Goal: Task Accomplishment & Management: Complete application form

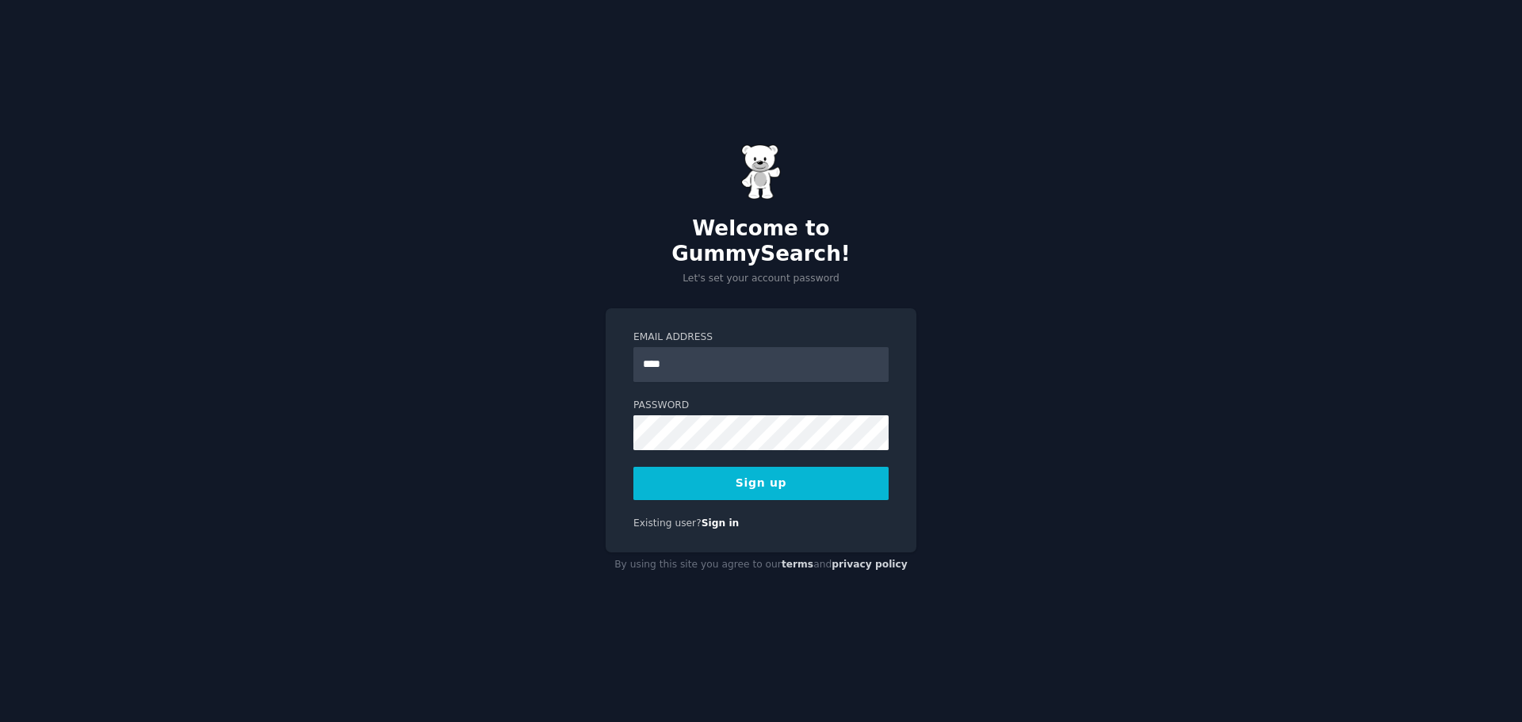
type input "**********"
click at [720, 478] on button "Sign up" at bounding box center [760, 483] width 255 height 33
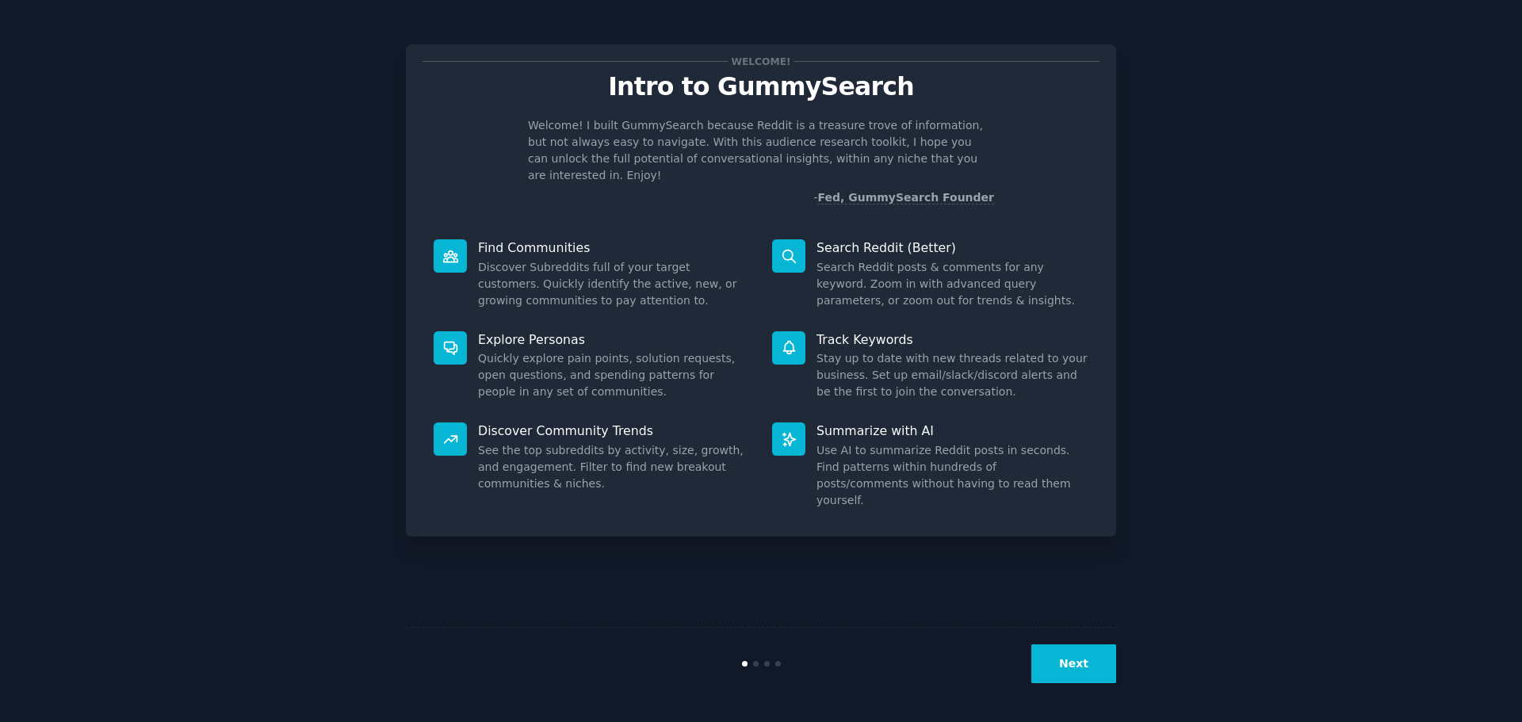
click at [1073, 668] on button "Next" at bounding box center [1073, 663] width 85 height 39
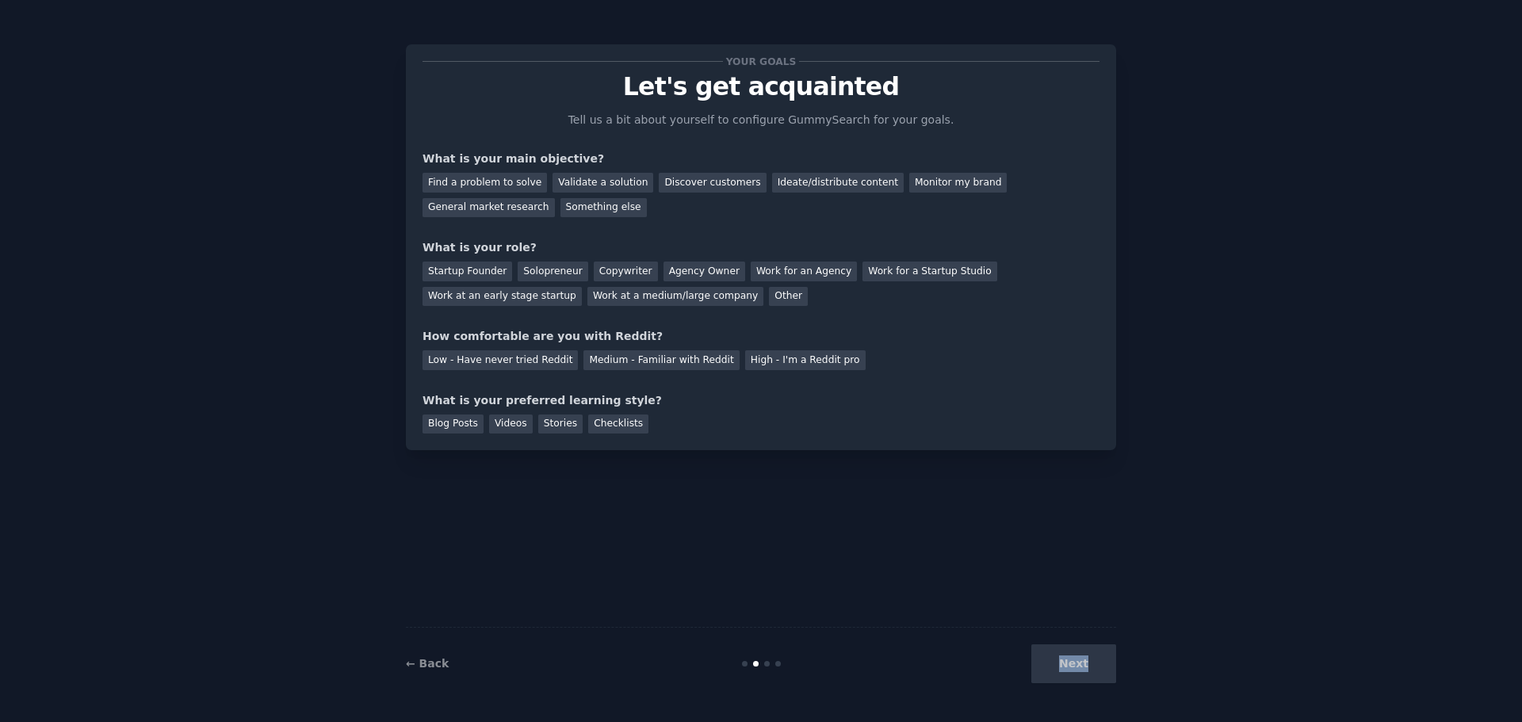
click at [1073, 668] on div "Next" at bounding box center [997, 663] width 237 height 39
click at [1090, 666] on div "Next" at bounding box center [997, 663] width 237 height 39
click at [812, 632] on div "← Back Next" at bounding box center [761, 663] width 710 height 73
click at [479, 181] on div "Find a problem to solve" at bounding box center [484, 183] width 124 height 20
click at [572, 270] on div "Startup Founder Solopreneur Copywriter Agency Owner Work for an Agency Work for…" at bounding box center [760, 281] width 677 height 50
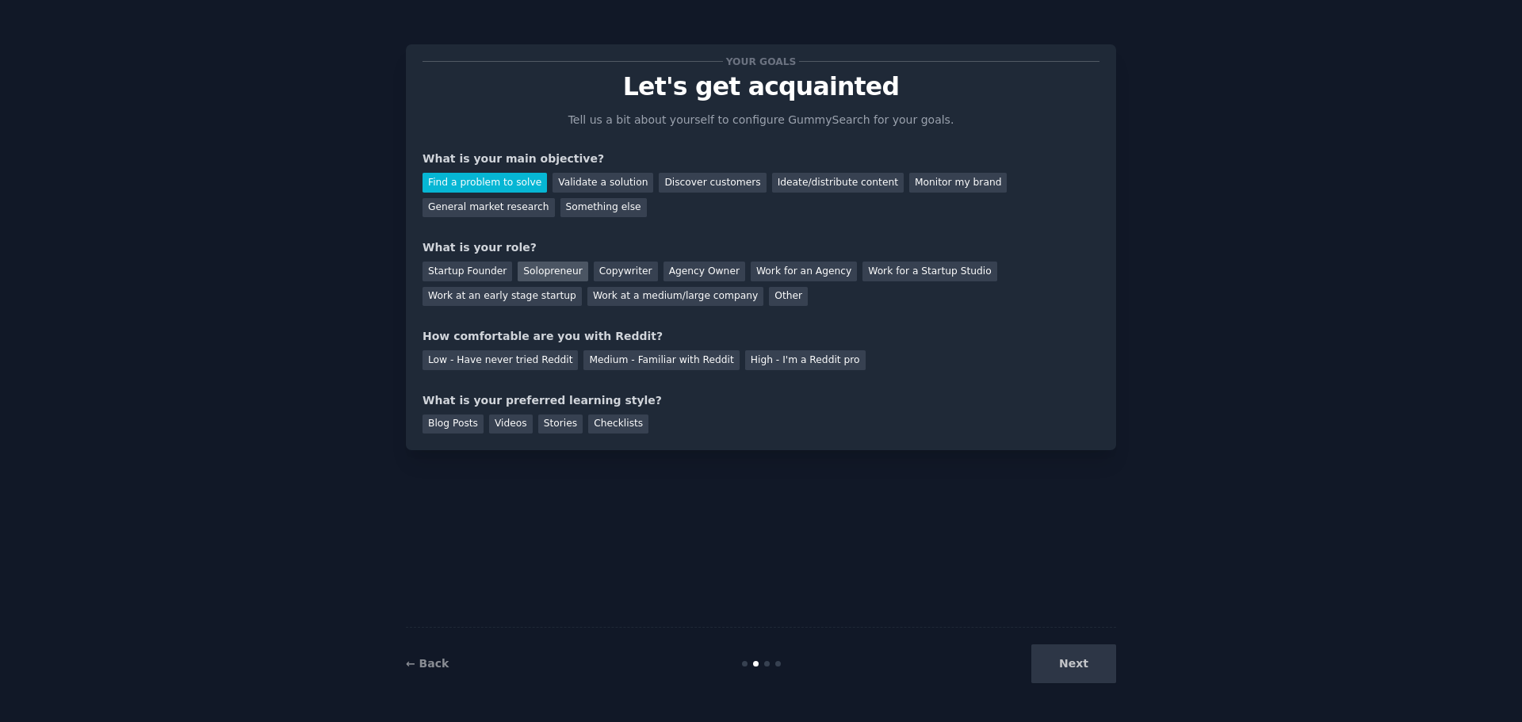
click at [560, 271] on div "Solopreneur" at bounding box center [553, 272] width 70 height 20
click at [630, 357] on div "Medium - Familiar with Reddit" at bounding box center [660, 360] width 155 height 20
click at [465, 429] on div "Blog Posts" at bounding box center [452, 424] width 61 height 20
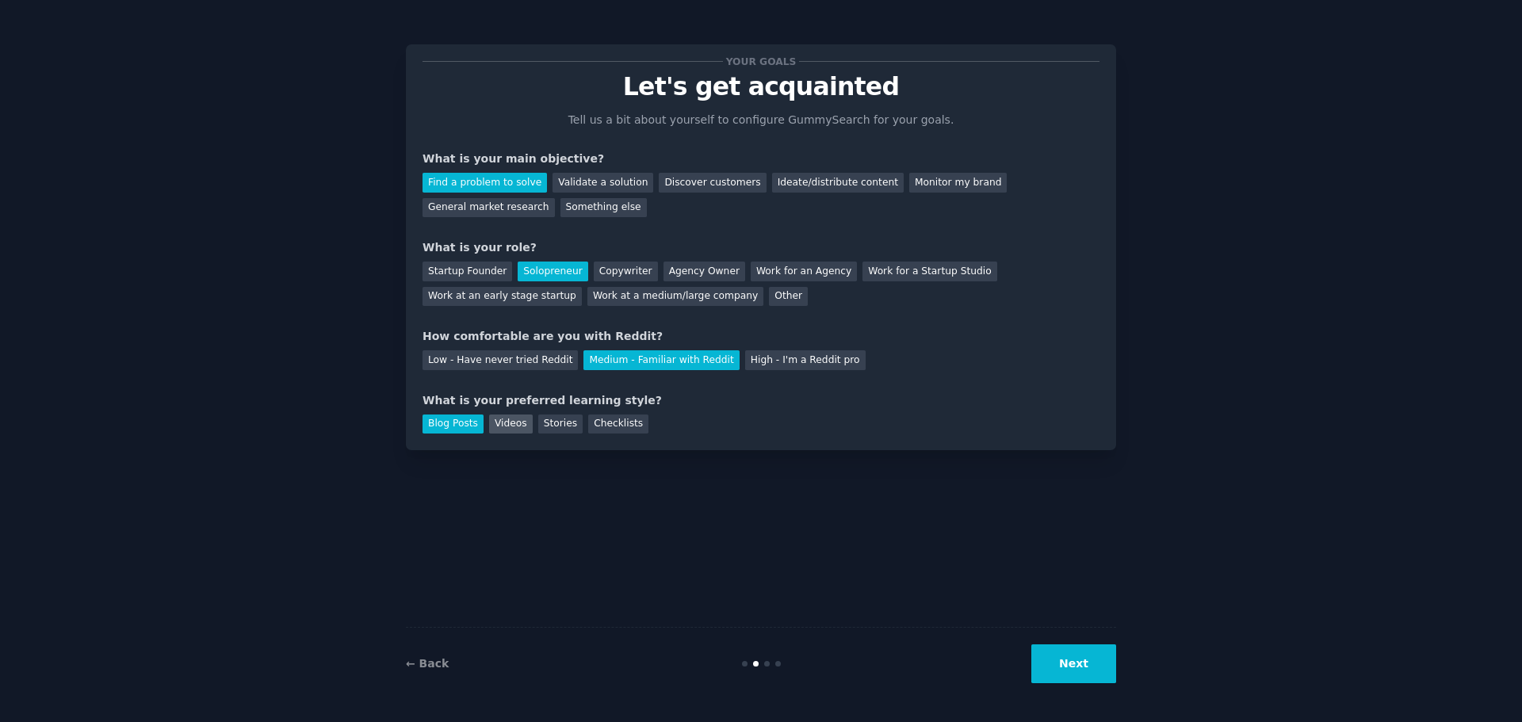
click at [498, 426] on div "Videos" at bounding box center [511, 424] width 44 height 20
click at [1071, 665] on button "Next" at bounding box center [1073, 663] width 85 height 39
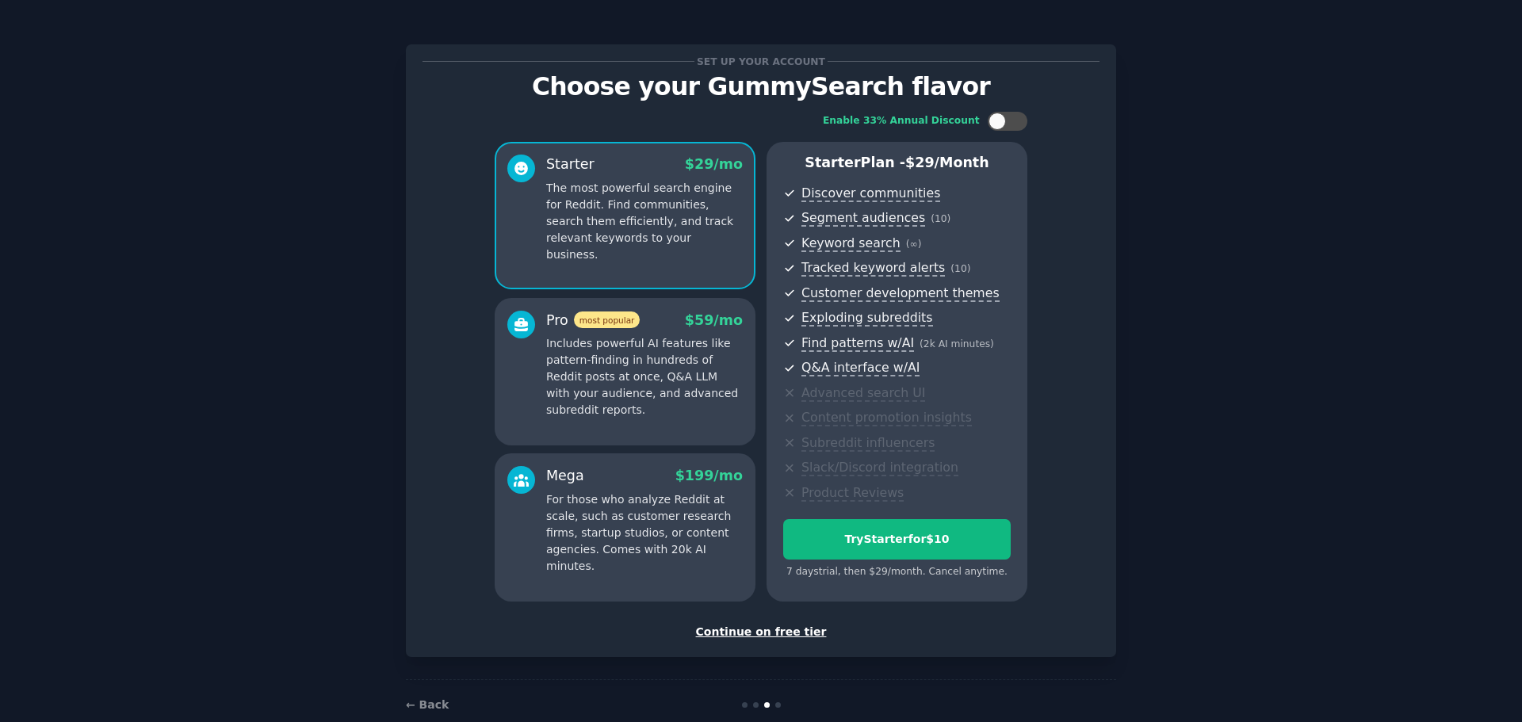
scroll to position [30, 0]
